Goal: Task Accomplishment & Management: Manage account settings

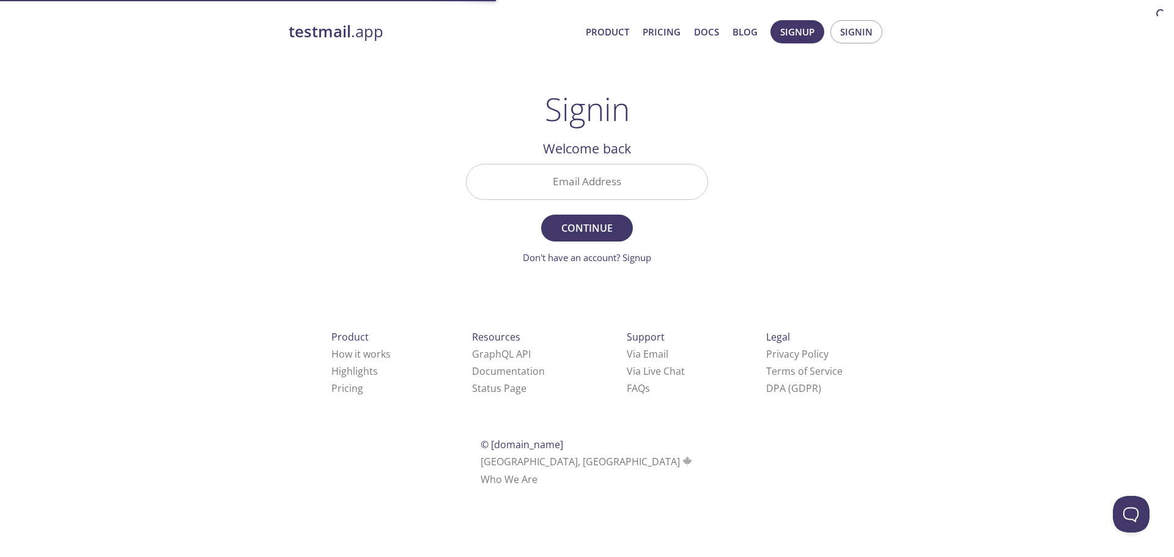
click at [544, 185] on input "Email Address" at bounding box center [587, 181] width 241 height 35
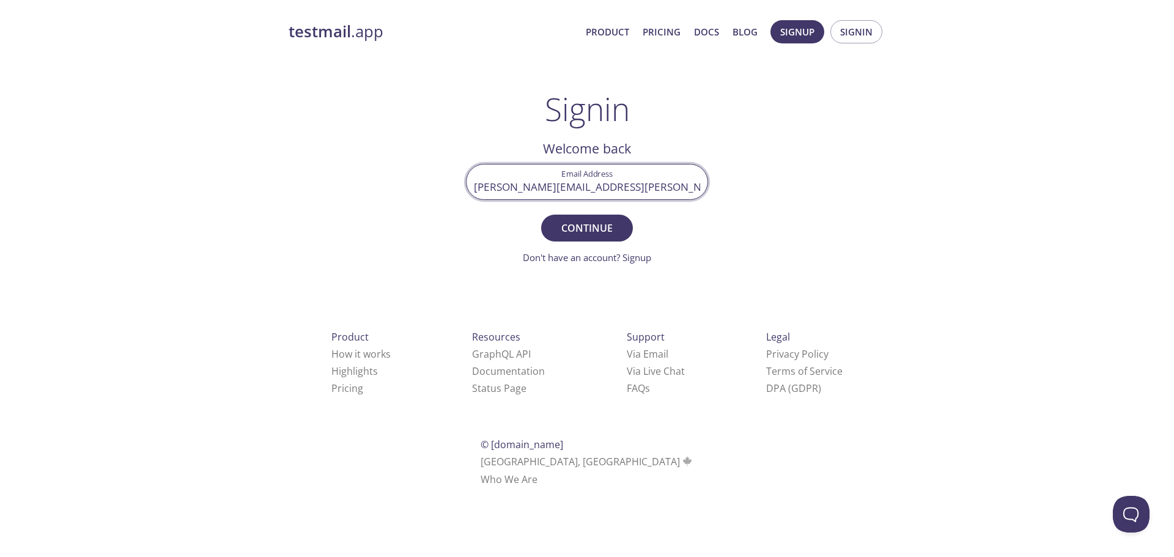
type input "[PERSON_NAME][EMAIL_ADDRESS][PERSON_NAME][DOMAIN_NAME]"
click at [541, 215] on button "Continue" at bounding box center [587, 228] width 92 height 27
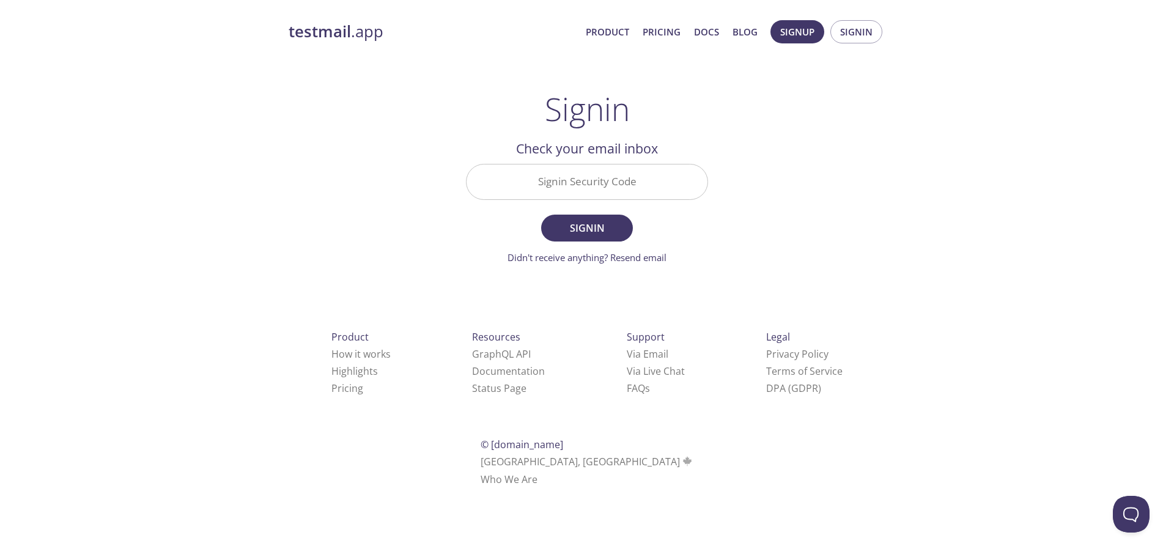
click at [548, 185] on input "Signin Security Code" at bounding box center [587, 181] width 241 height 35
paste input "T2NNRLU"
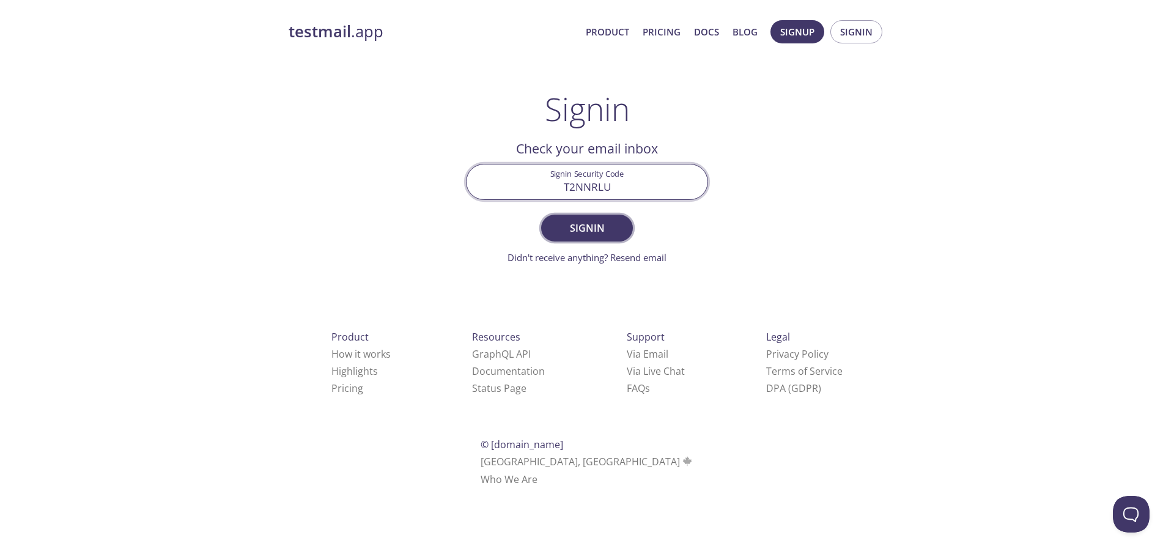
type input "T2NNRLU"
click at [583, 233] on span "Signin" at bounding box center [587, 227] width 65 height 17
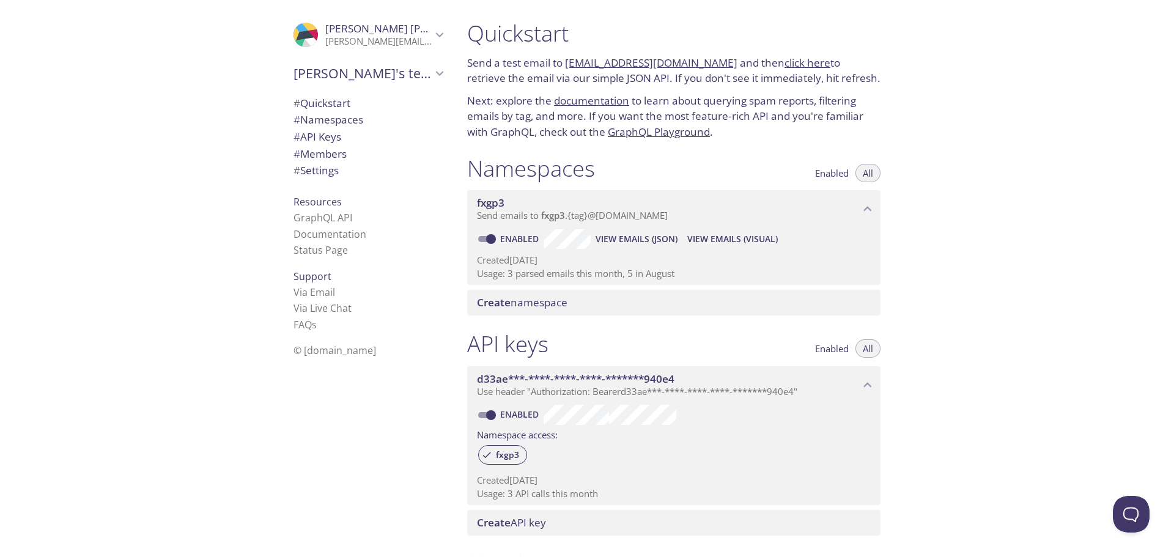
click at [624, 238] on span "View Emails (JSON)" at bounding box center [637, 239] width 82 height 15
